Goal: Task Accomplishment & Management: Use online tool/utility

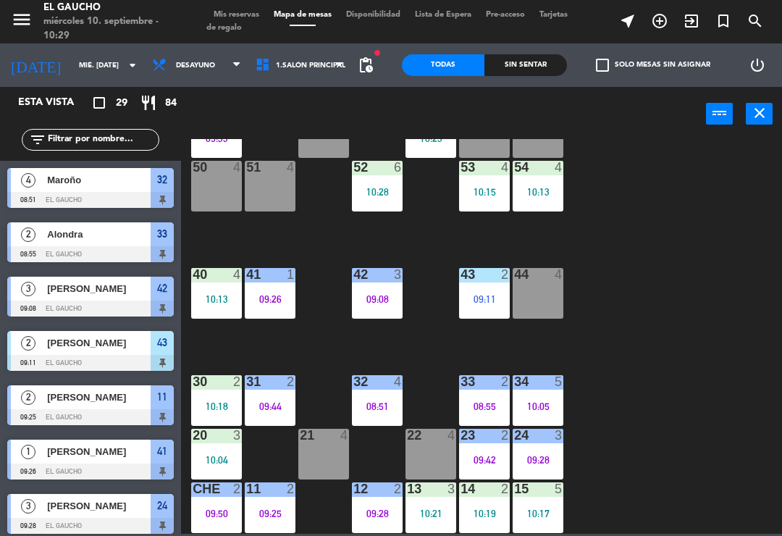
scroll to position [271, 0]
click at [329, 459] on div "21 4" at bounding box center [323, 453] width 51 height 51
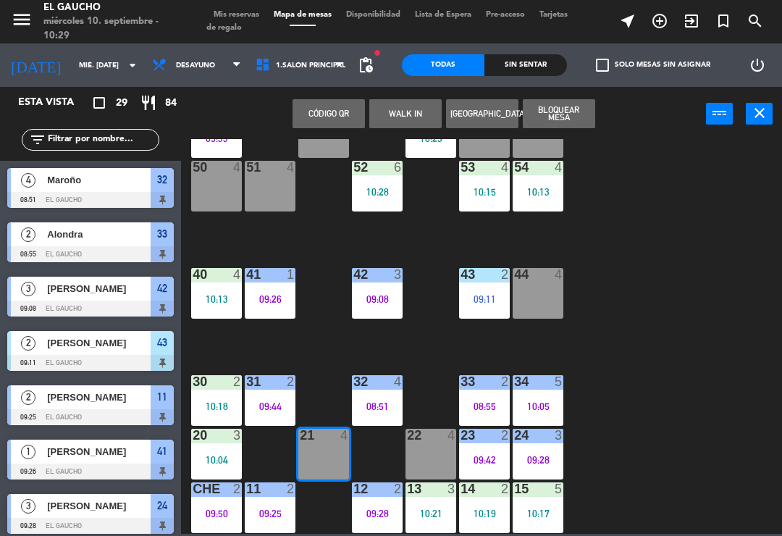
click at [410, 114] on button "WALK IN" at bounding box center [405, 113] width 72 height 29
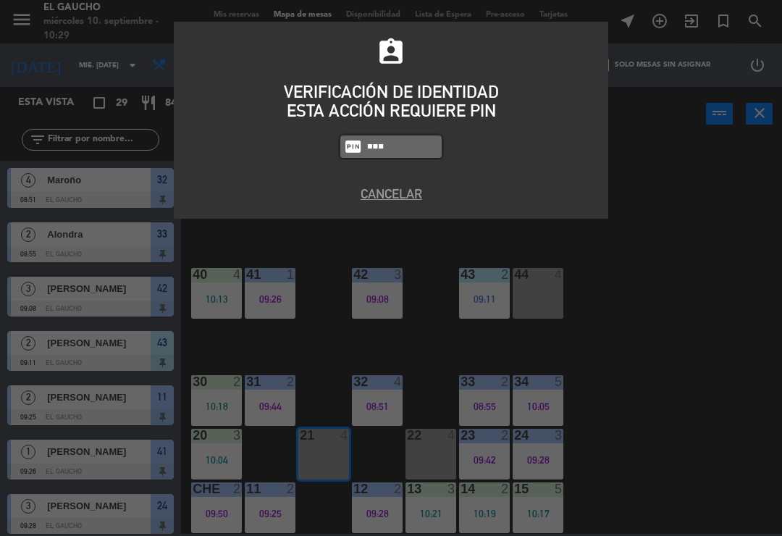
type input "0009"
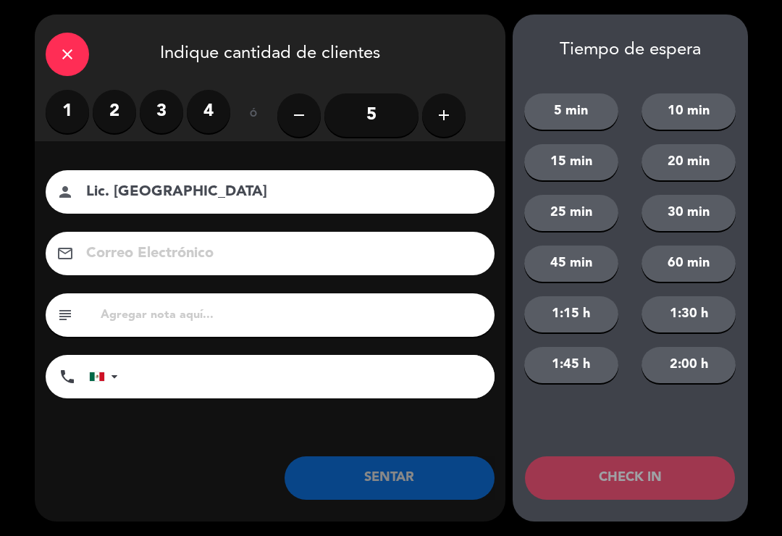
type input "Lic. [GEOGRAPHIC_DATA]"
click at [109, 114] on label "2" at bounding box center [114, 111] width 43 height 43
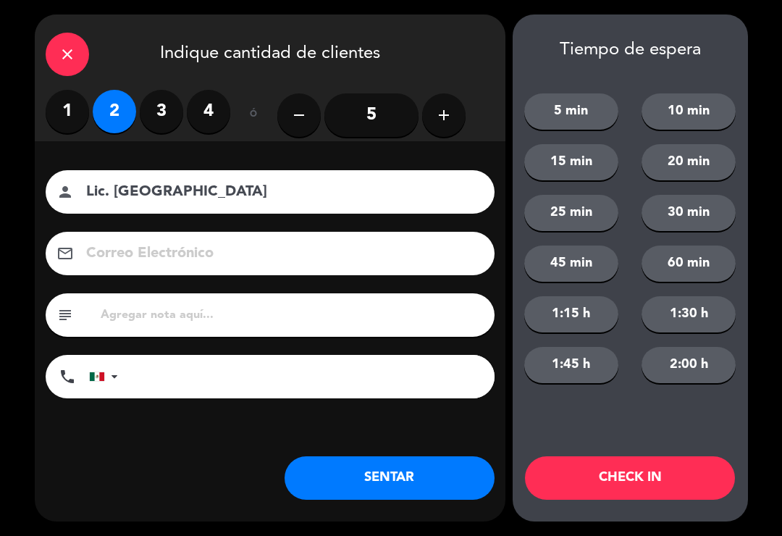
click at [357, 480] on button "SENTAR" at bounding box center [389, 477] width 210 height 43
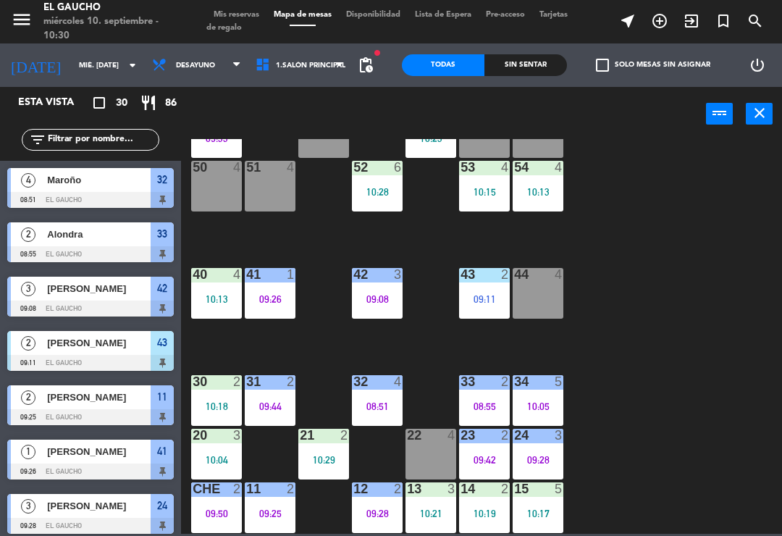
click at [275, 398] on div "31 2 09:44" at bounding box center [270, 400] width 51 height 51
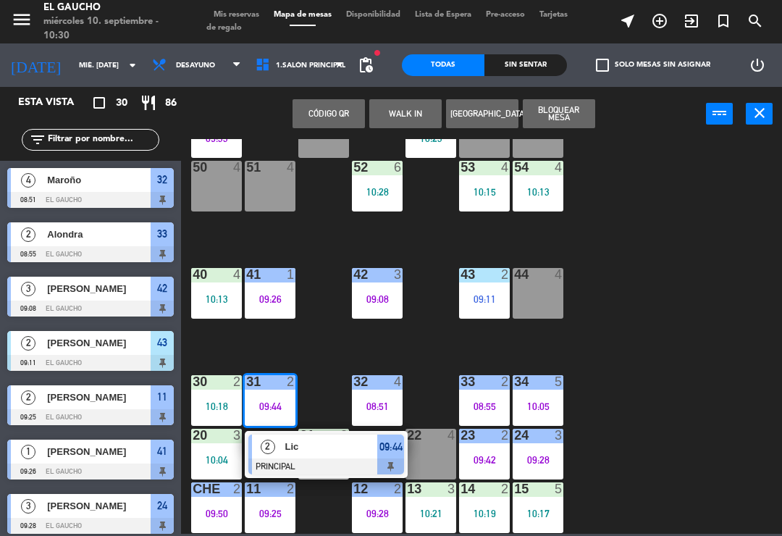
click at [323, 460] on div at bounding box center [326, 466] width 156 height 16
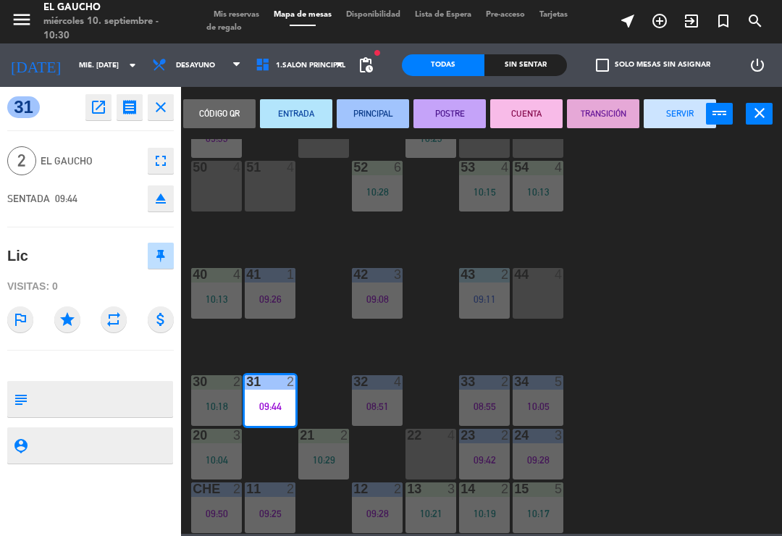
click at [683, 107] on button "SERVIR" at bounding box center [679, 113] width 72 height 29
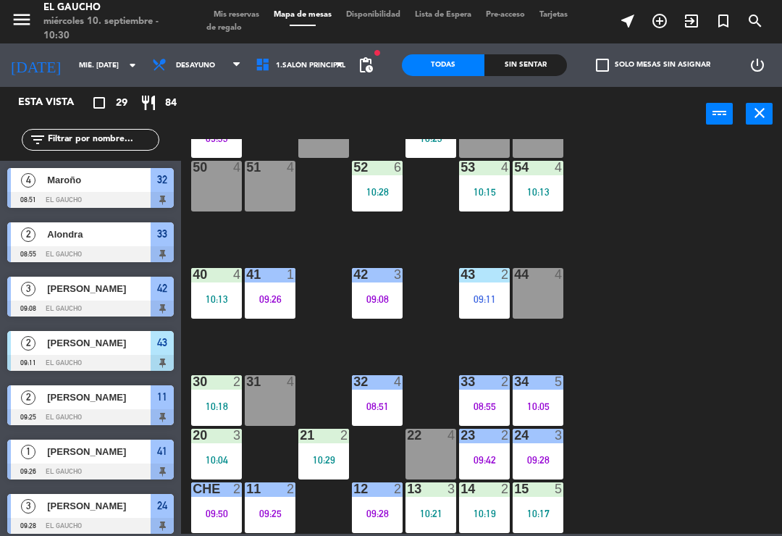
click at [491, 291] on div "43 2 09:11" at bounding box center [484, 293] width 51 height 51
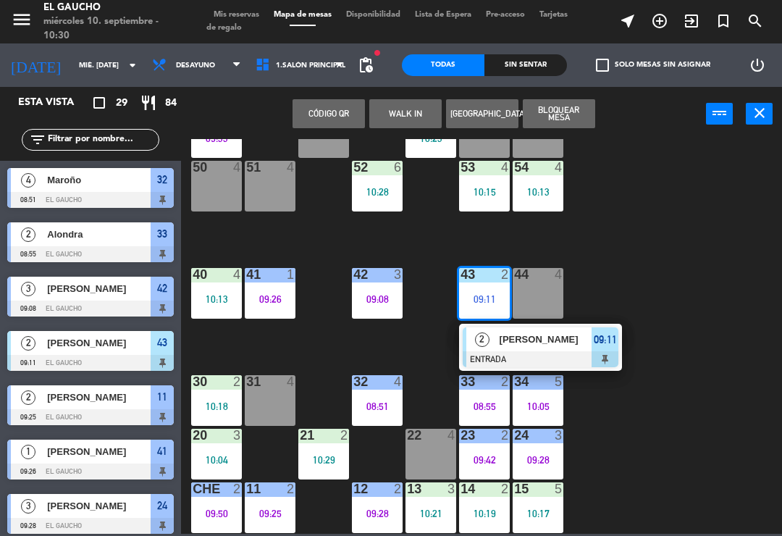
click at [524, 345] on span "[PERSON_NAME]" at bounding box center [545, 338] width 93 height 15
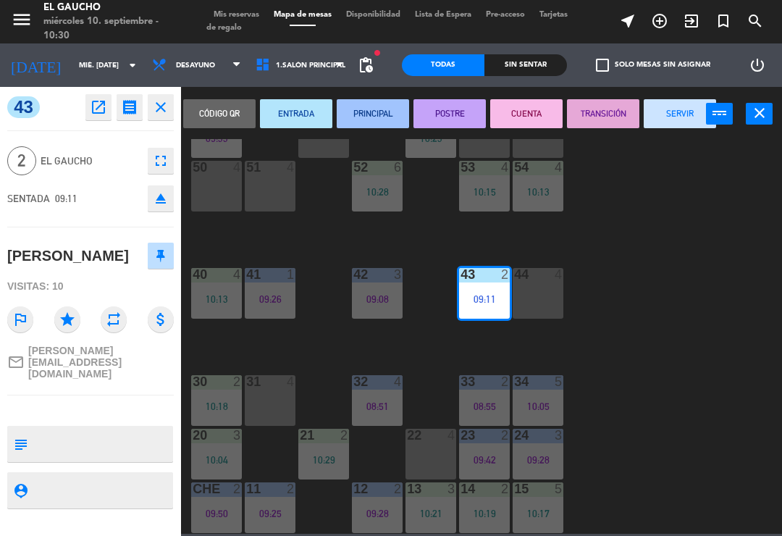
click at [377, 107] on button "PRINCIPAL" at bounding box center [373, 113] width 72 height 29
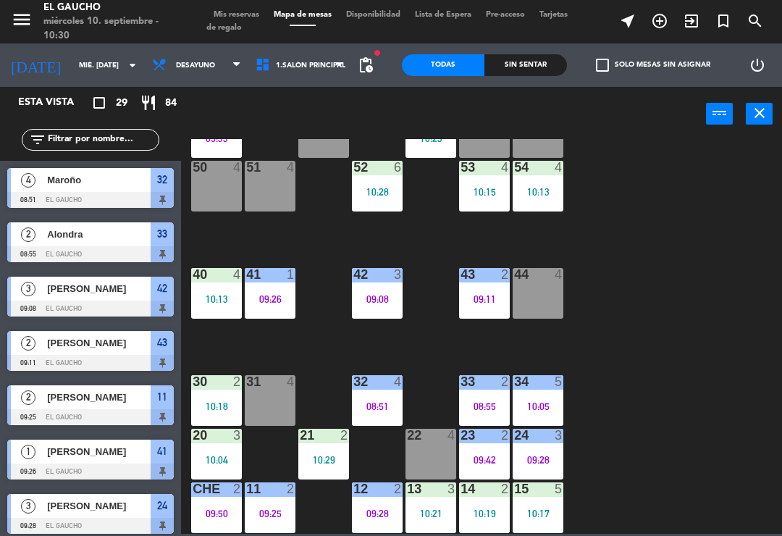
click at [225, 297] on div "10:13" at bounding box center [216, 299] width 51 height 10
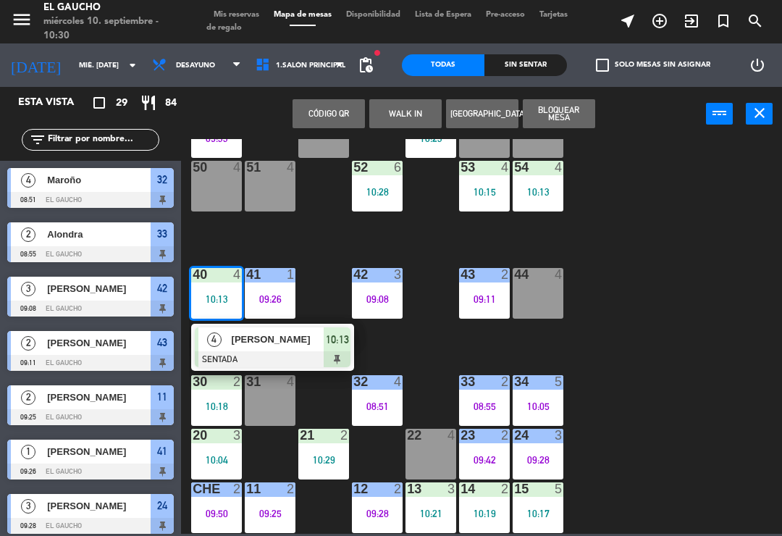
click at [289, 352] on div at bounding box center [273, 359] width 156 height 16
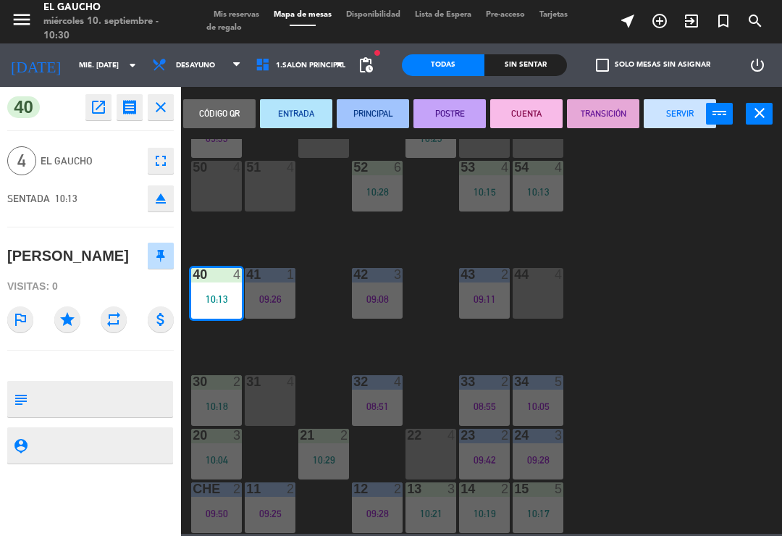
click at [390, 106] on button "PRINCIPAL" at bounding box center [373, 113] width 72 height 29
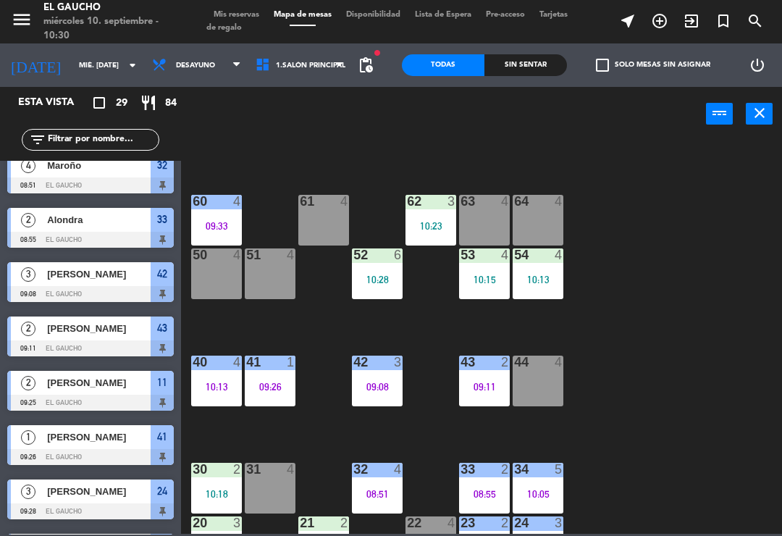
scroll to position [187, 0]
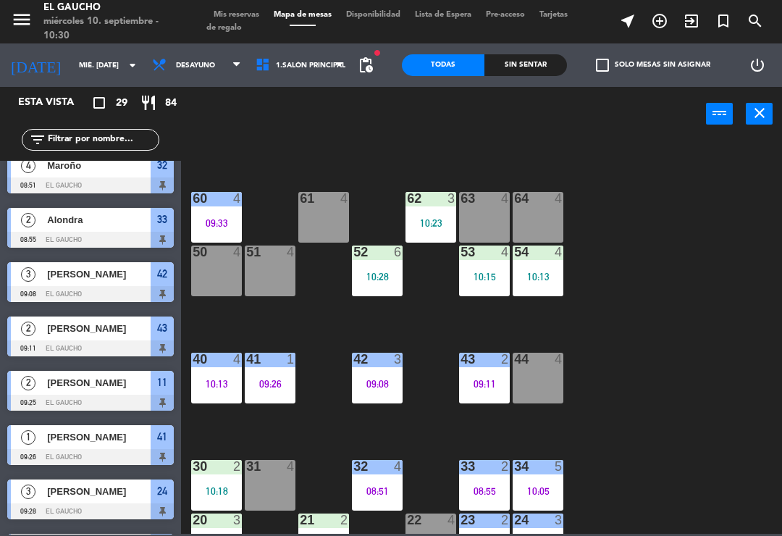
click at [549, 276] on div "10:13" at bounding box center [537, 276] width 51 height 10
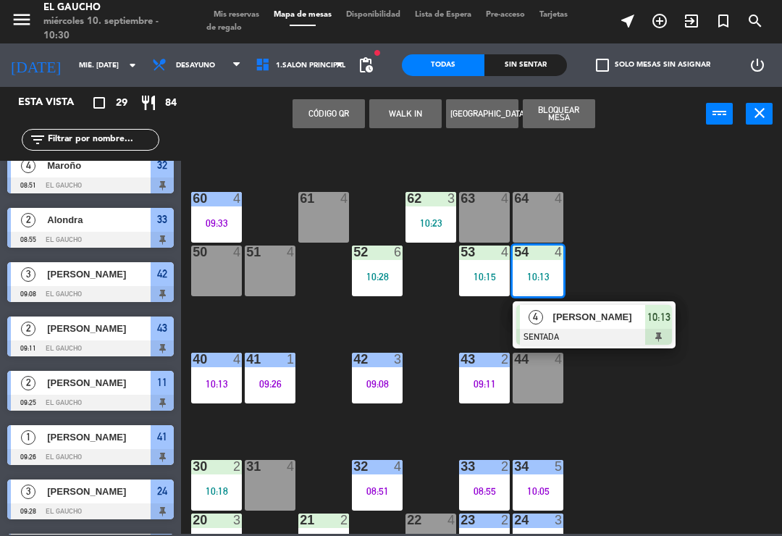
click at [591, 322] on span "[PERSON_NAME]" at bounding box center [599, 316] width 93 height 15
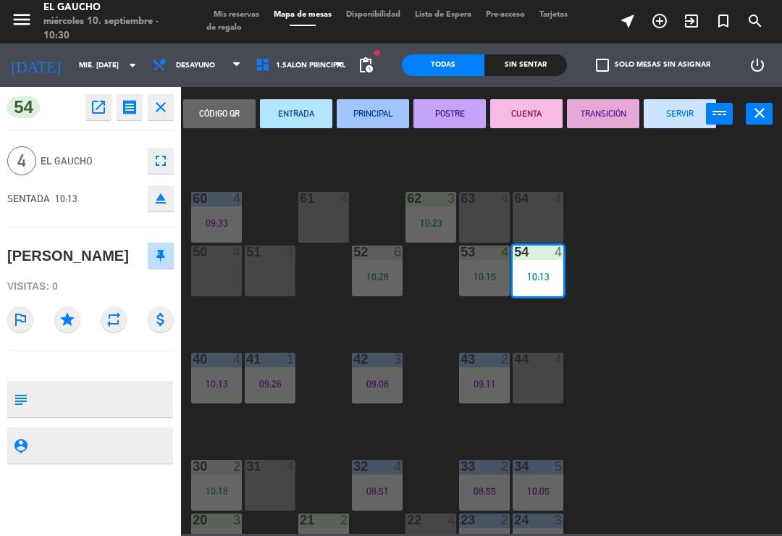
click at [385, 103] on button "PRINCIPAL" at bounding box center [373, 113] width 72 height 29
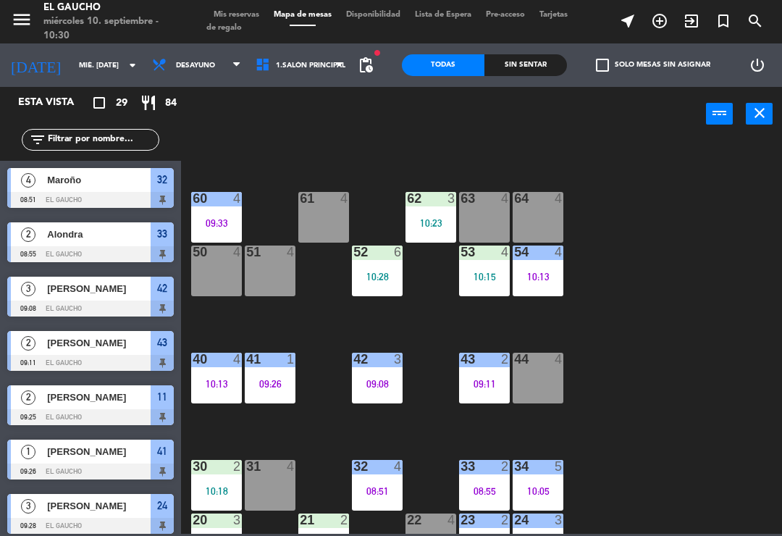
scroll to position [69, 0]
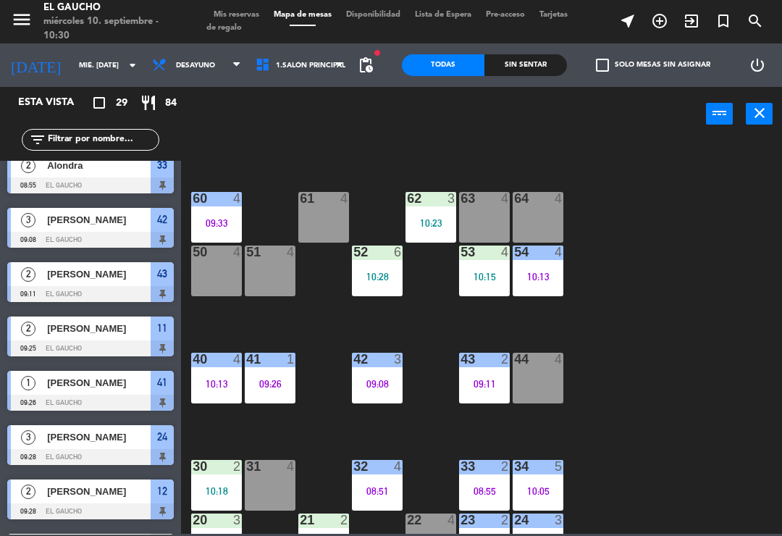
click at [486, 263] on div "53 4 10:15" at bounding box center [484, 270] width 51 height 51
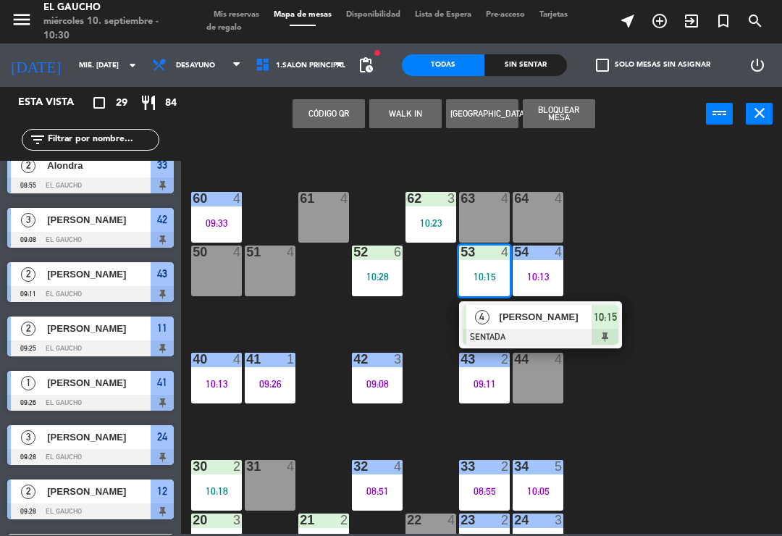
click at [541, 321] on span "[PERSON_NAME]" at bounding box center [545, 316] width 93 height 15
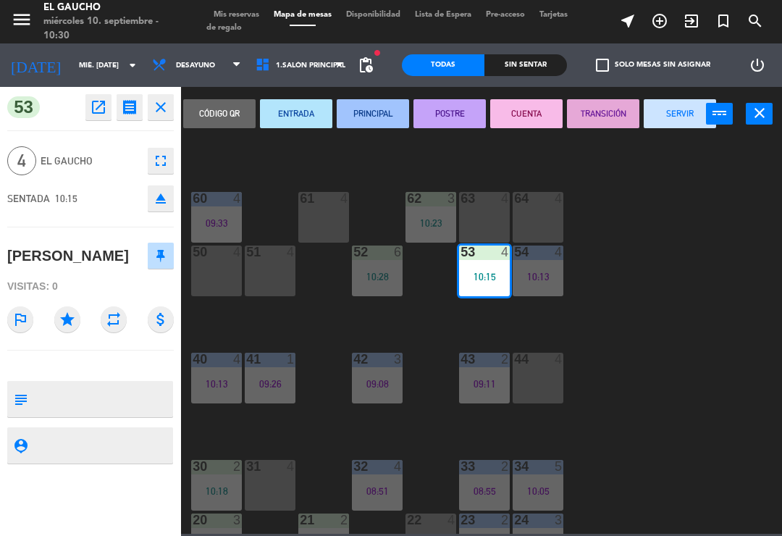
click at [379, 114] on button "PRINCIPAL" at bounding box center [373, 113] width 72 height 29
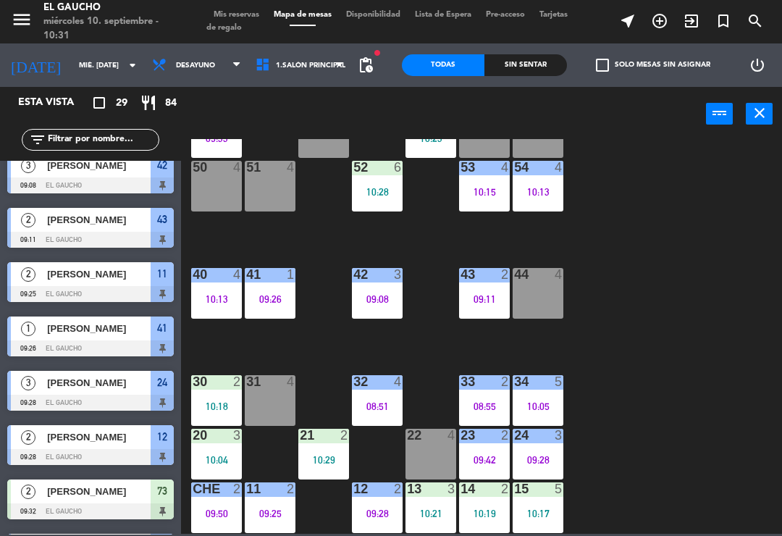
scroll to position [271, 0]
click at [485, 392] on div "33 2 08:55" at bounding box center [484, 400] width 51 height 51
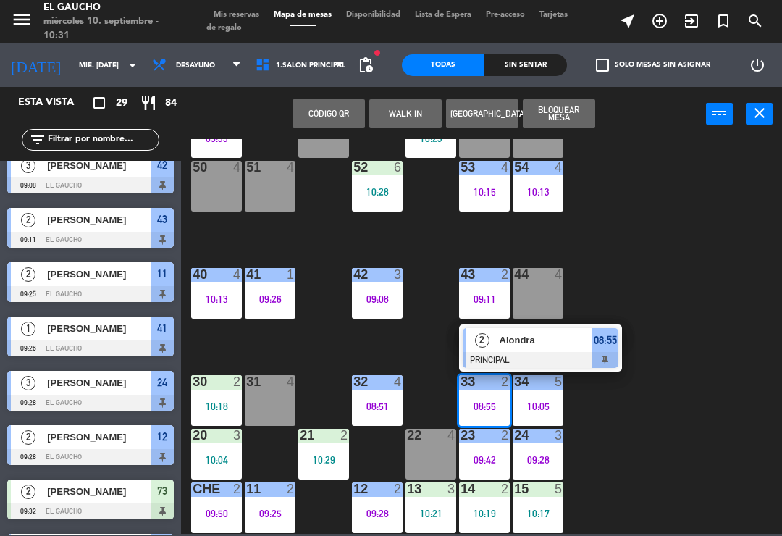
click at [549, 348] on div "Alondra" at bounding box center [545, 340] width 94 height 24
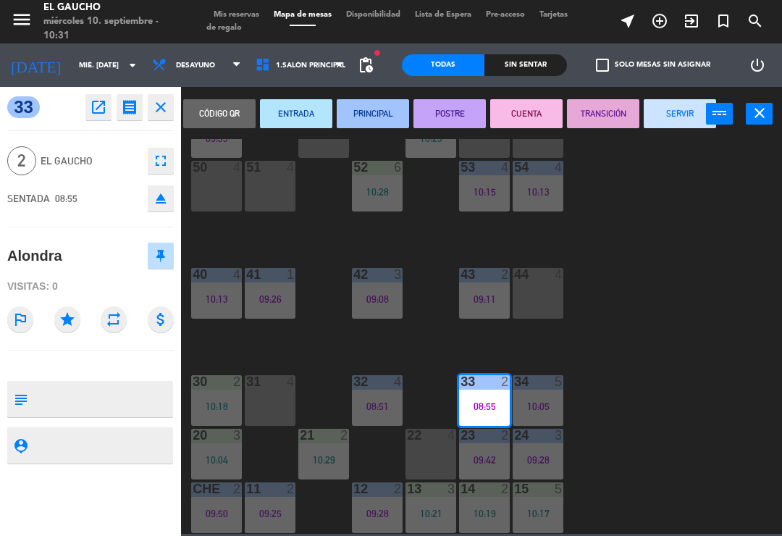
click at [673, 112] on button "SERVIR" at bounding box center [679, 113] width 72 height 29
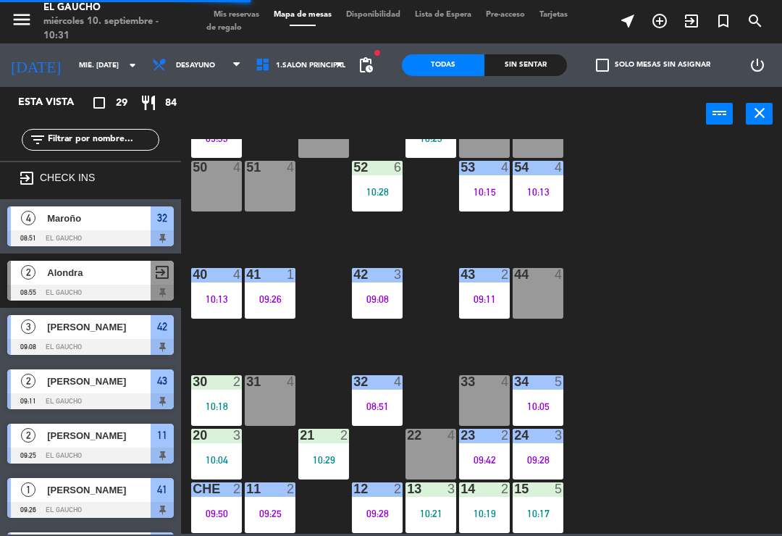
click at [544, 447] on div "24 3 09:28" at bounding box center [537, 453] width 51 height 51
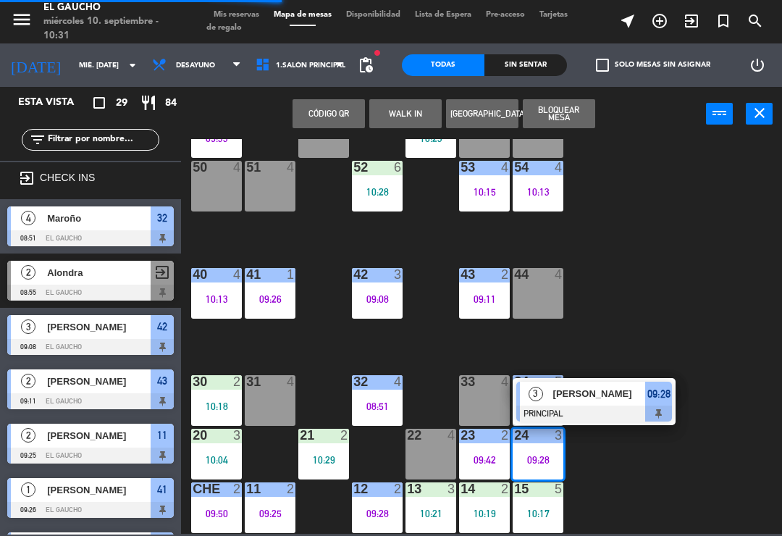
click at [598, 403] on div "[PERSON_NAME]" at bounding box center [598, 393] width 94 height 24
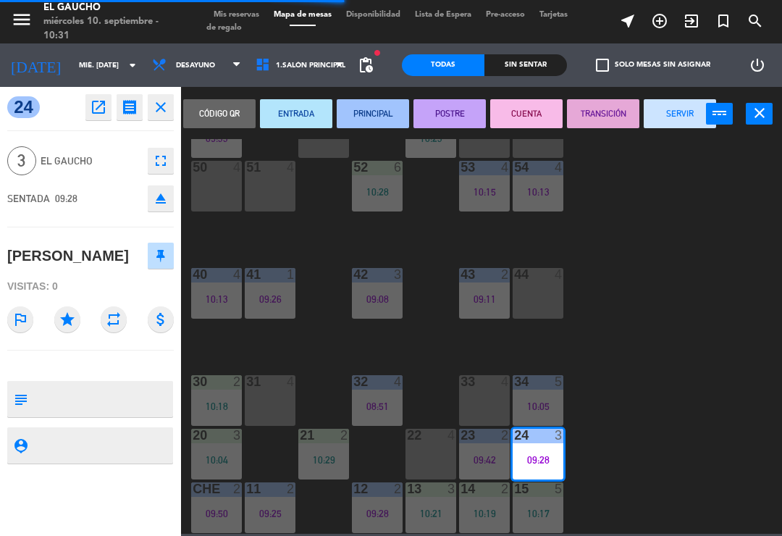
click at [679, 125] on button "SERVIR" at bounding box center [679, 113] width 72 height 29
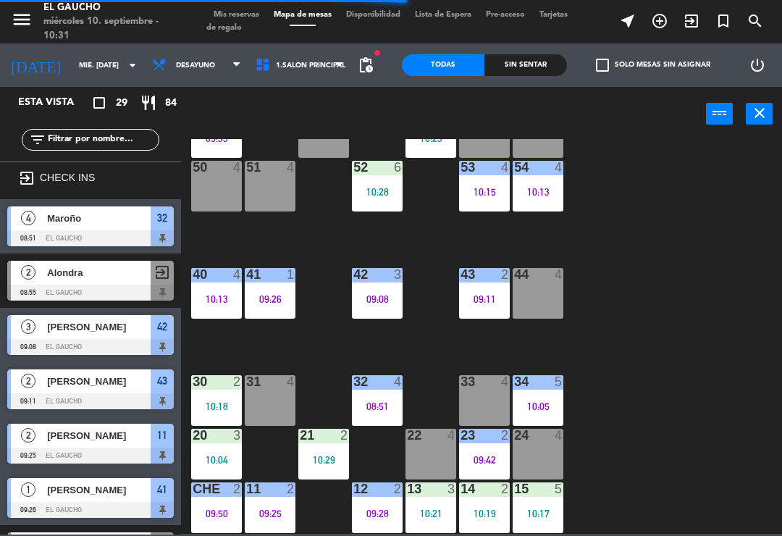
scroll to position [0, 0]
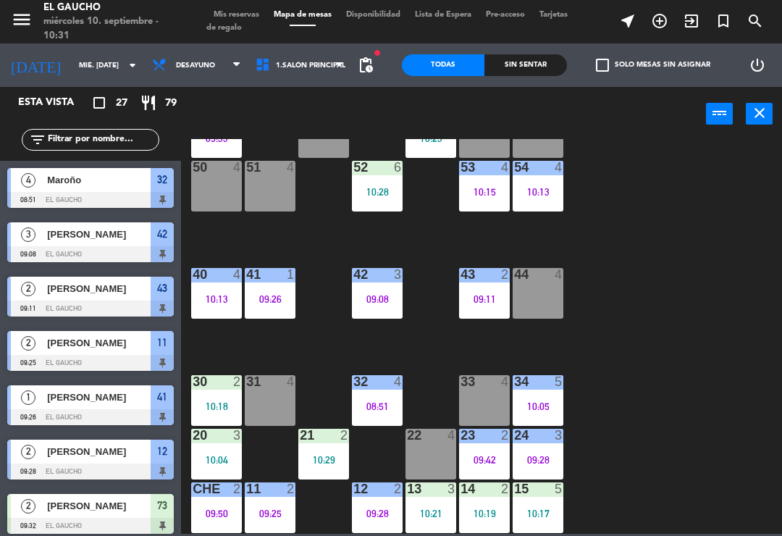
click at [488, 446] on div "23 2 09:42" at bounding box center [484, 453] width 51 height 51
click at [611, 472] on div "84 4 80 4 83 4 82 4 81 2 09:57 70 4 71 4 09:58 72 4 73 2 09:32 74 4 63 4 62 3 1…" at bounding box center [485, 336] width 593 height 394
click at [542, 451] on div "24 3 09:28" at bounding box center [537, 453] width 51 height 51
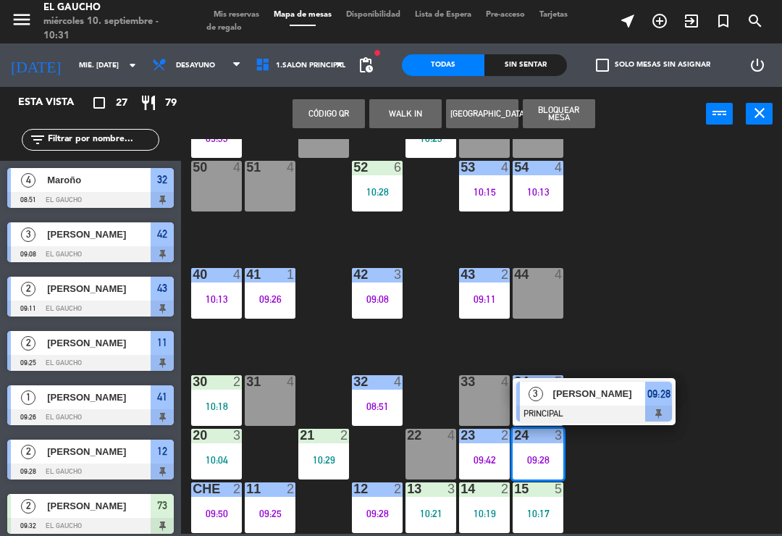
click at [591, 399] on span "[PERSON_NAME]" at bounding box center [599, 393] width 93 height 15
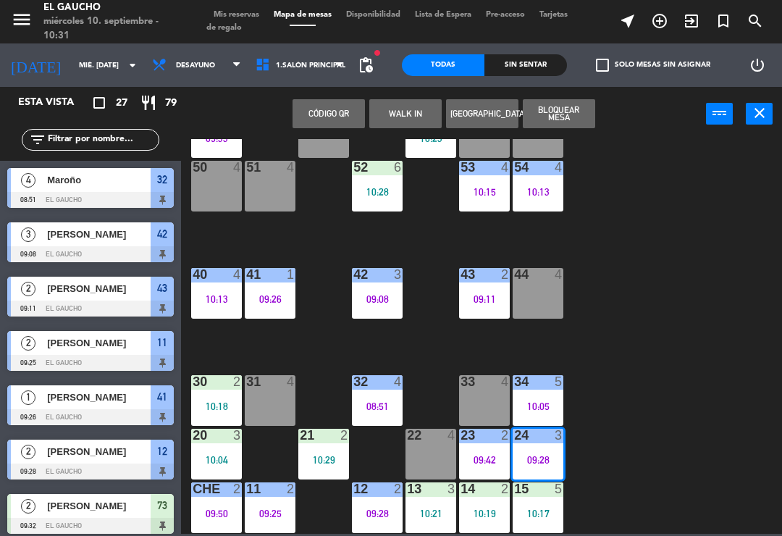
click at [538, 457] on div "09:28" at bounding box center [537, 459] width 51 height 10
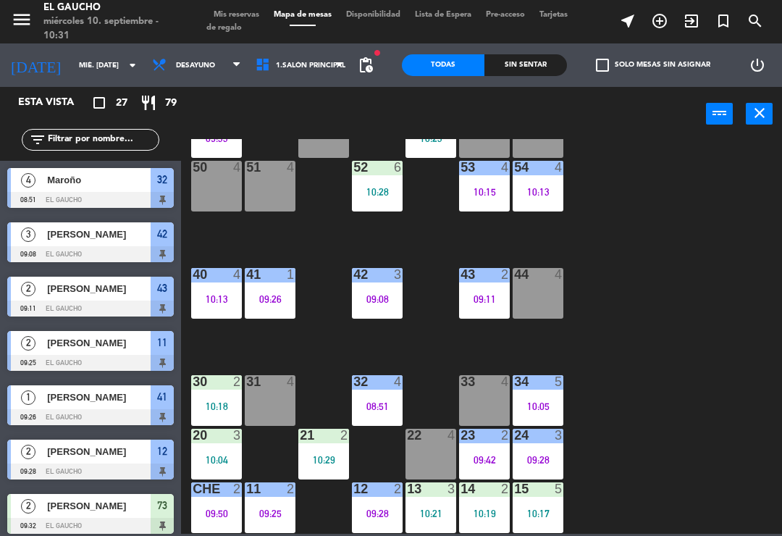
click at [535, 457] on div "09:28" at bounding box center [537, 459] width 51 height 10
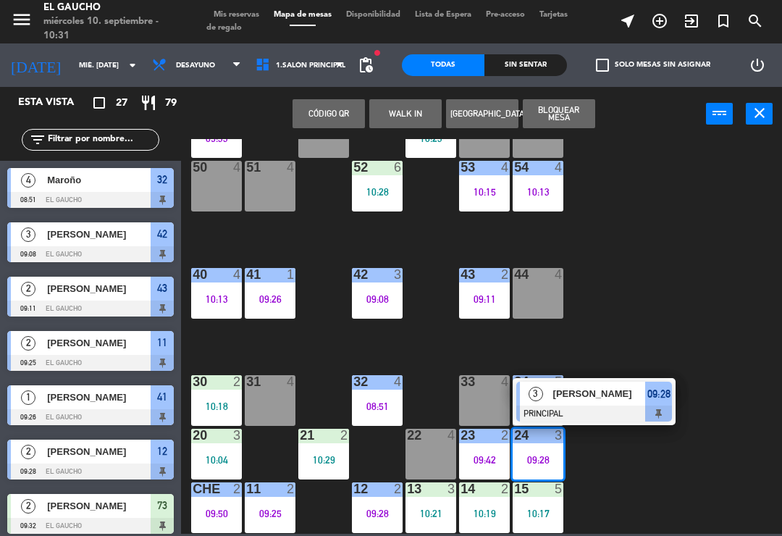
click at [537, 399] on span "3" at bounding box center [535, 393] width 14 height 14
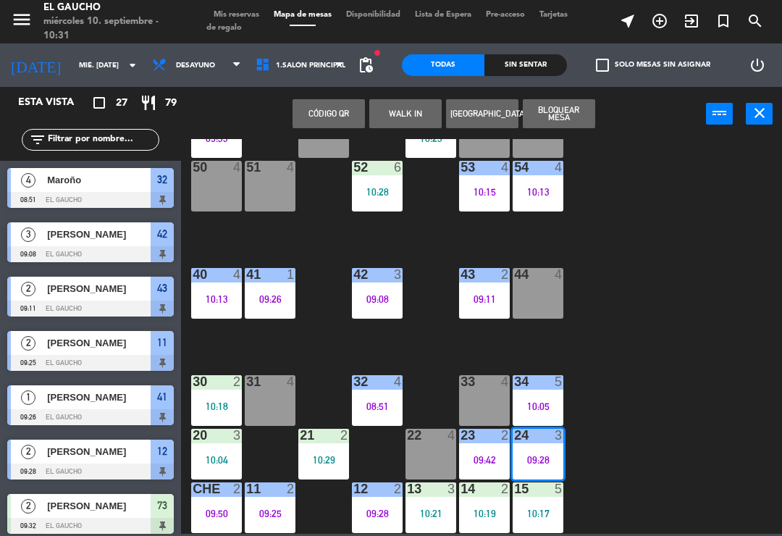
click at [546, 449] on div "24 3 09:28" at bounding box center [537, 453] width 51 height 51
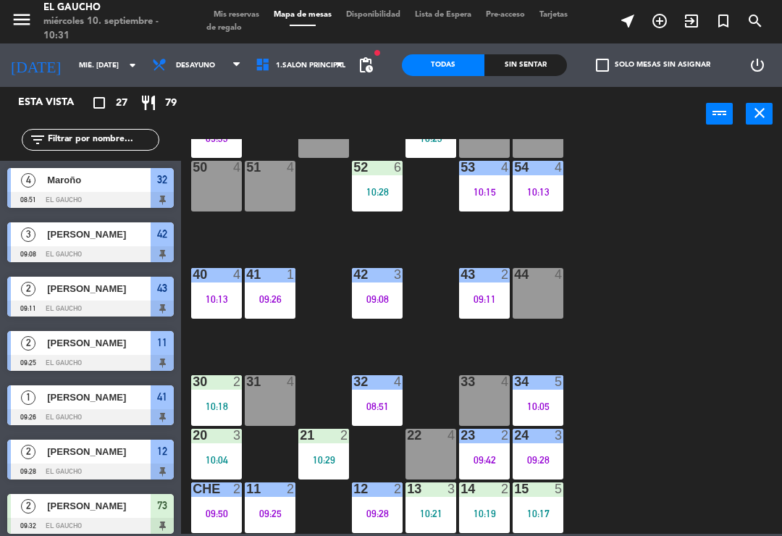
click at [543, 450] on div "24 3 09:28" at bounding box center [537, 453] width 51 height 51
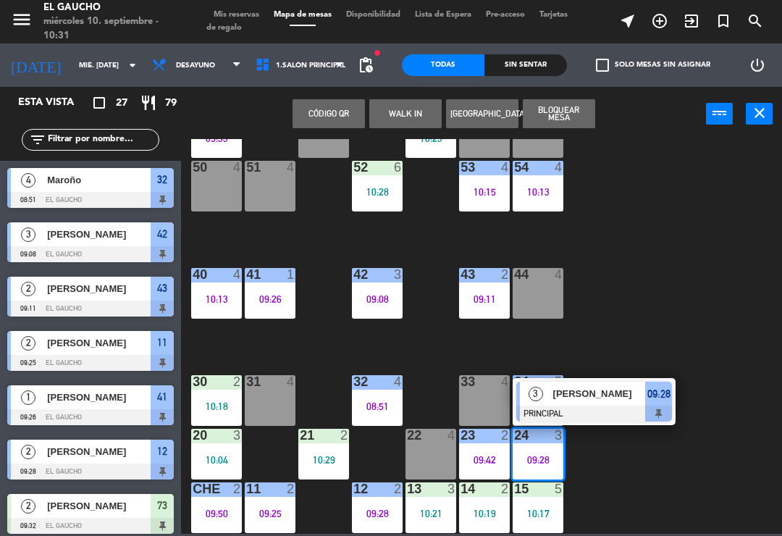
click at [570, 399] on span "[PERSON_NAME]" at bounding box center [599, 393] width 93 height 15
